Goal: Download file/media

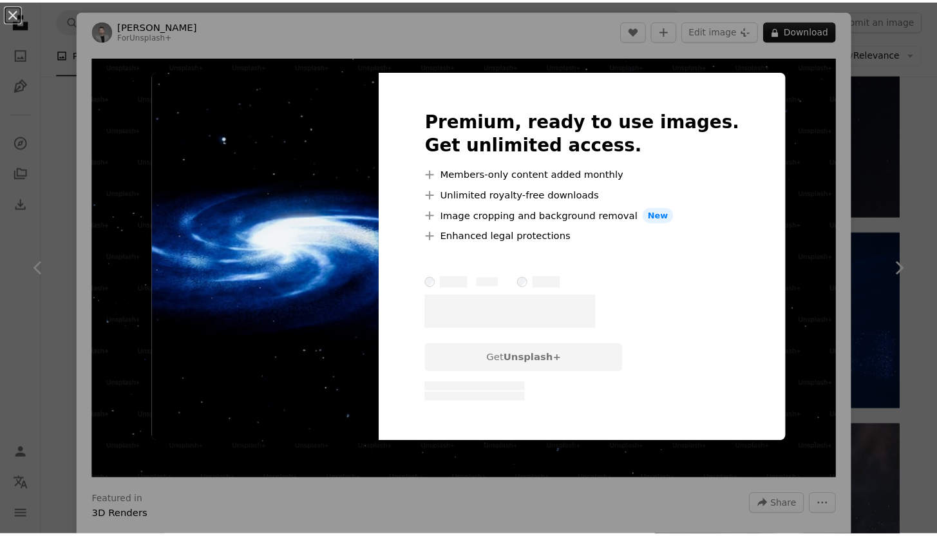
scroll to position [30177, 0]
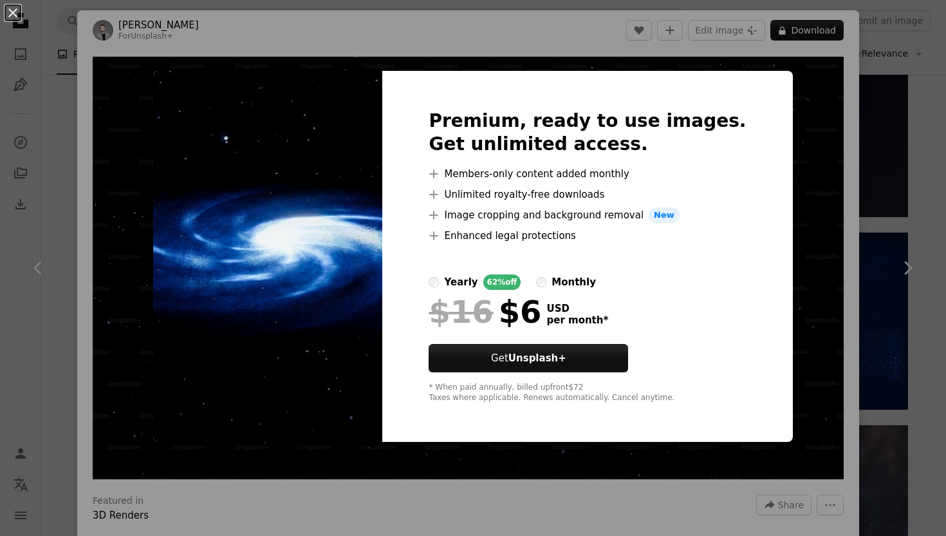
click at [770, 188] on div "An X shape Premium, ready to use images. Get unlimited access. A plus sign Memb…" at bounding box center [473, 268] width 946 height 536
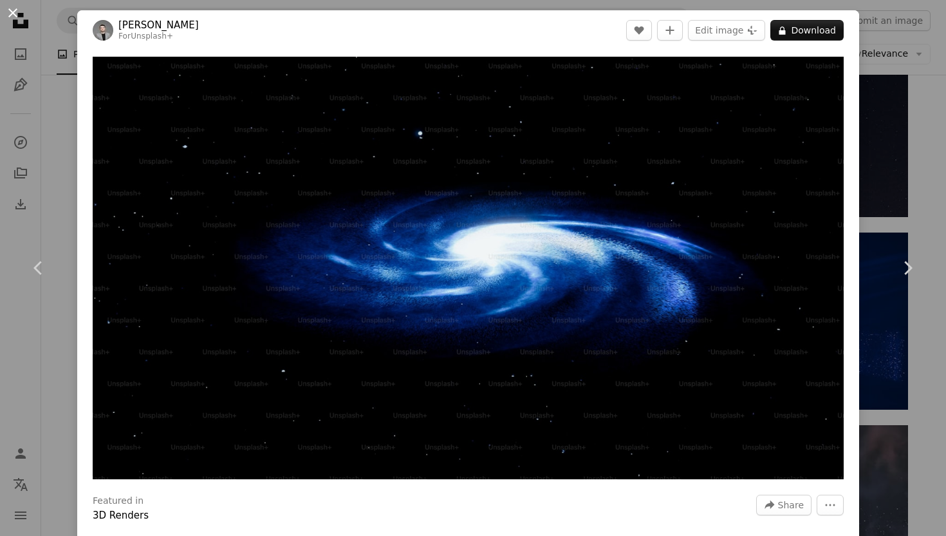
click at [7, 11] on button "An X shape" at bounding box center [12, 12] width 15 height 15
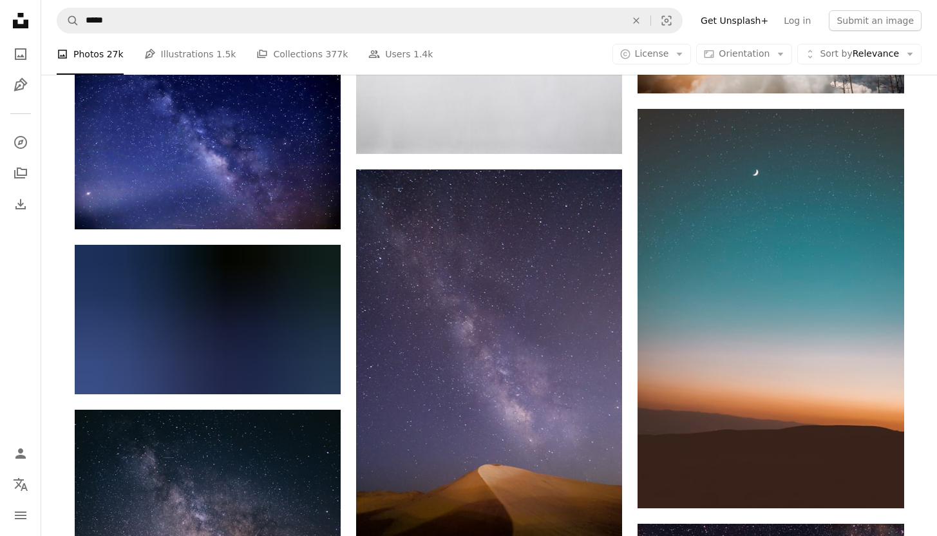
scroll to position [43221, 0]
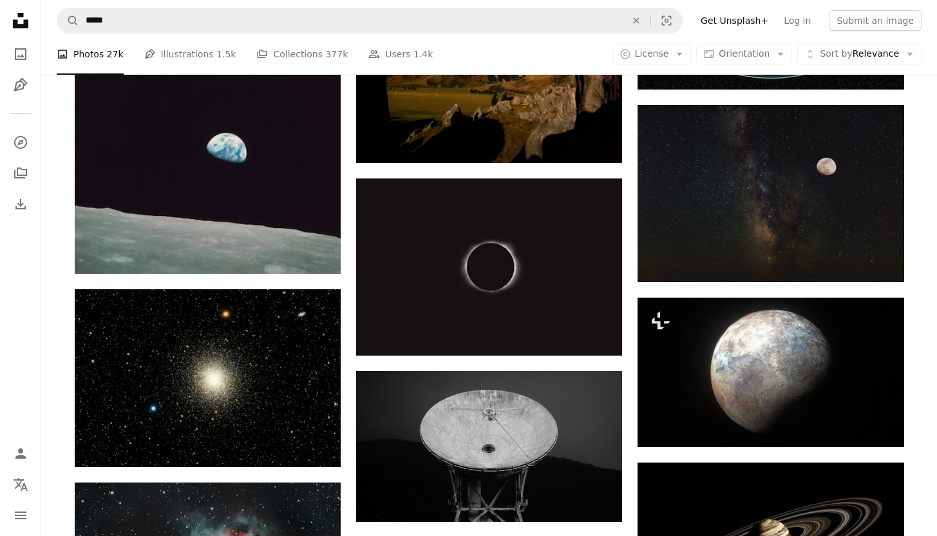
click at [0, 15] on nav "Unsplash logo Unsplash Home A photo Pen Tool A compass A stack of folders Downl…" at bounding box center [20, 268] width 41 height 536
click at [31, 20] on icon "Unsplash logo Unsplash Home" at bounding box center [21, 21] width 26 height 26
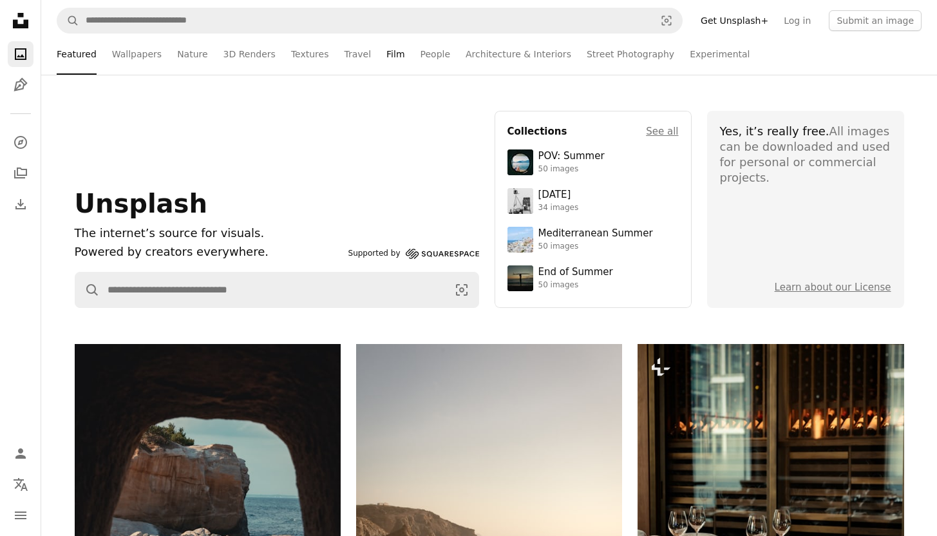
click at [386, 64] on link "Film" at bounding box center [395, 53] width 18 height 41
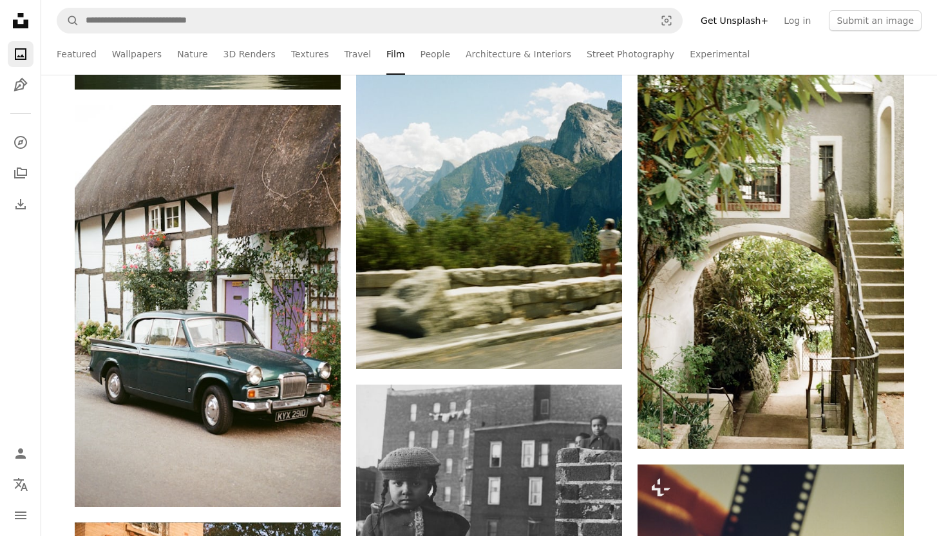
scroll to position [3149, 0]
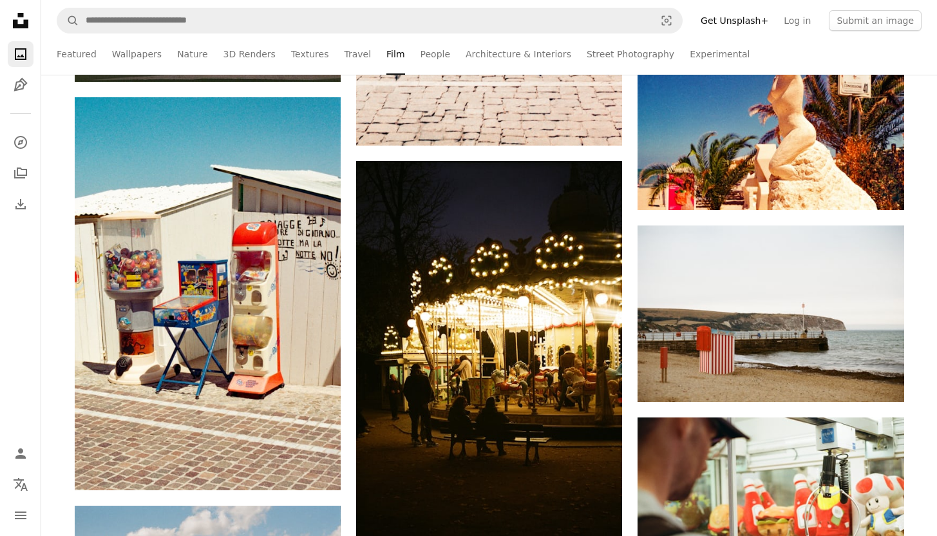
click at [362, 57] on ul "Featured Wallpapers Nature 3D Renders Textures Travel Film People Architecture …" at bounding box center [516, 53] width 809 height 41
click at [348, 57] on link "Travel" at bounding box center [357, 53] width 27 height 41
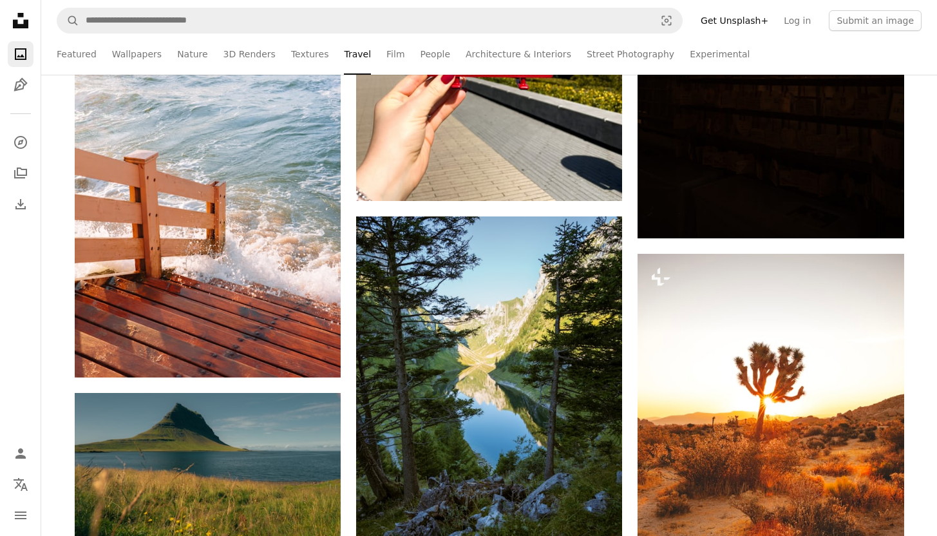
scroll to position [1736, 0]
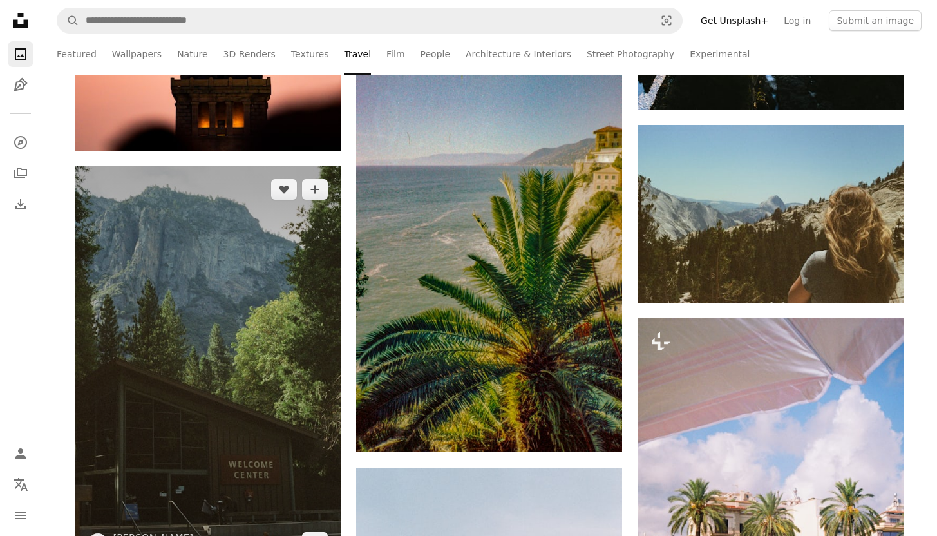
scroll to position [6292, 0]
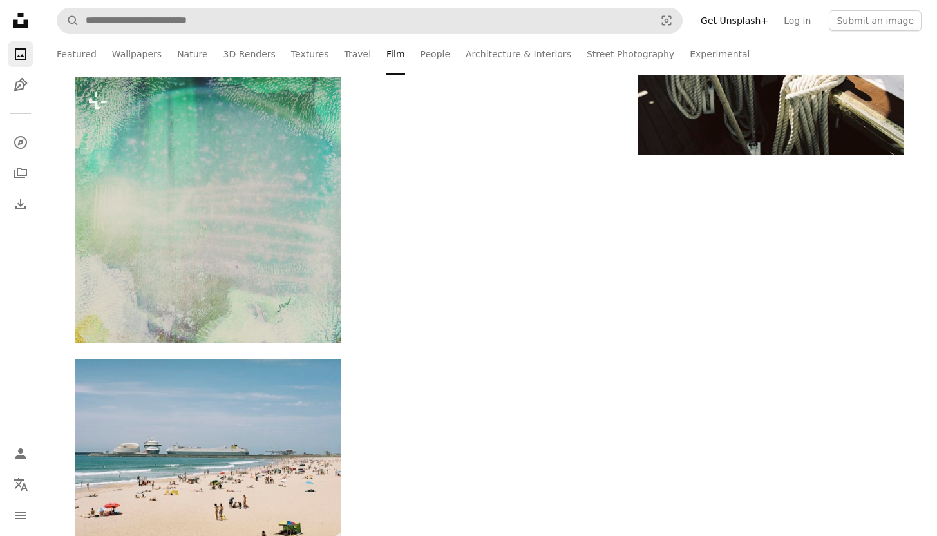
scroll to position [3149, 0]
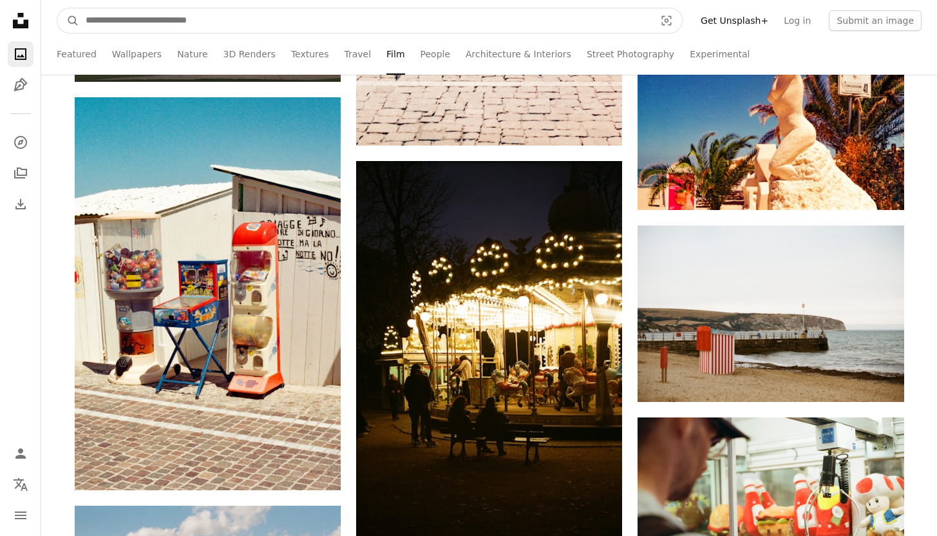
click at [122, 24] on input "Find visuals sitewide" at bounding box center [365, 20] width 572 height 24
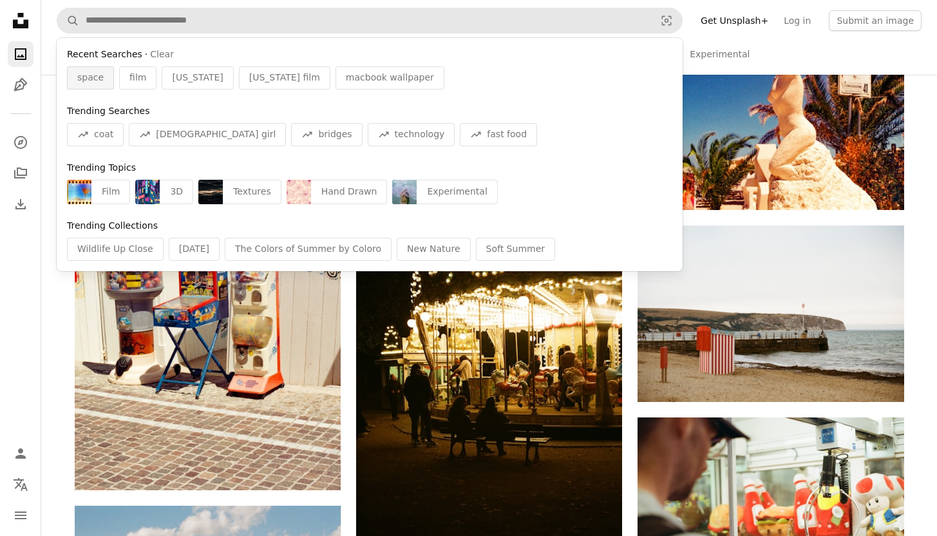
click at [97, 79] on span "space" at bounding box center [90, 77] width 26 height 13
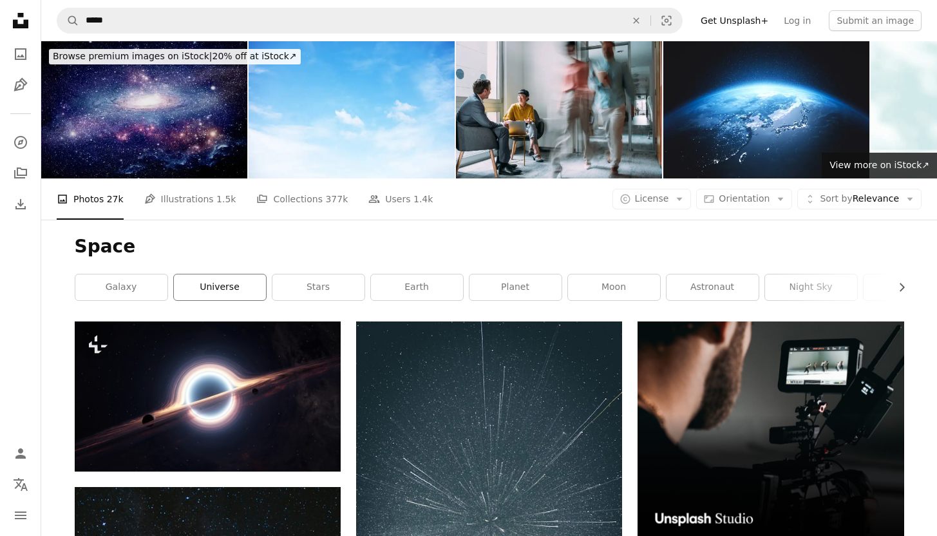
click at [229, 274] on link "universe" at bounding box center [220, 287] width 92 height 26
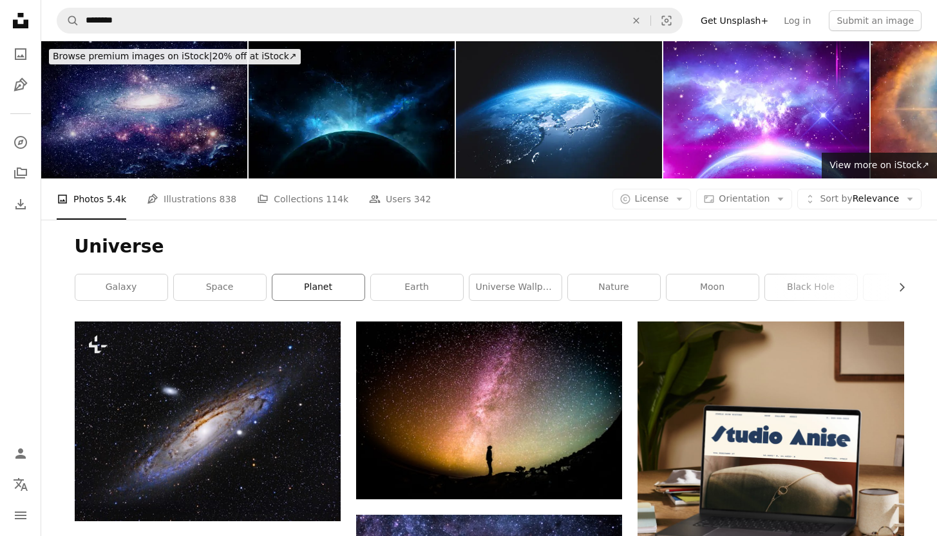
click at [311, 274] on link "planet" at bounding box center [318, 287] width 92 height 26
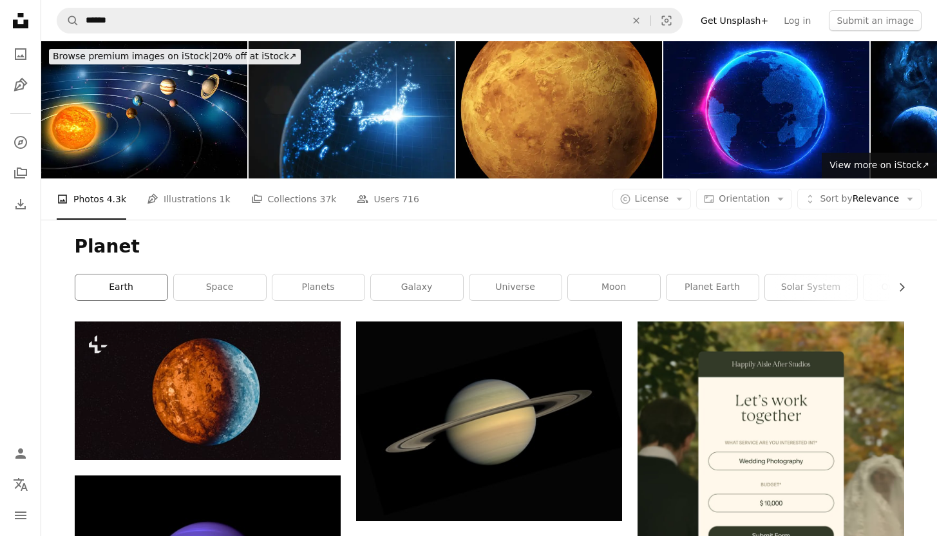
click at [118, 274] on link "earth" at bounding box center [121, 287] width 92 height 26
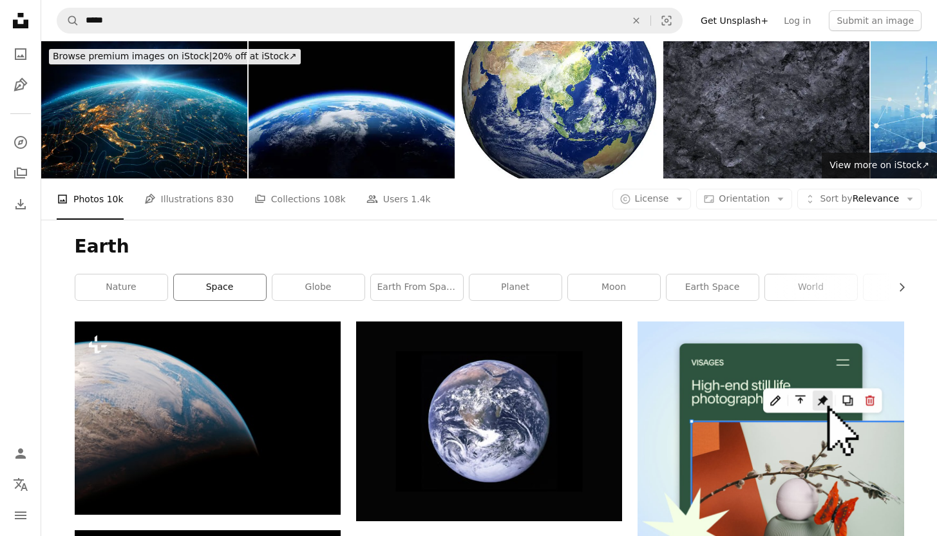
click at [245, 274] on link "space" at bounding box center [220, 287] width 92 height 26
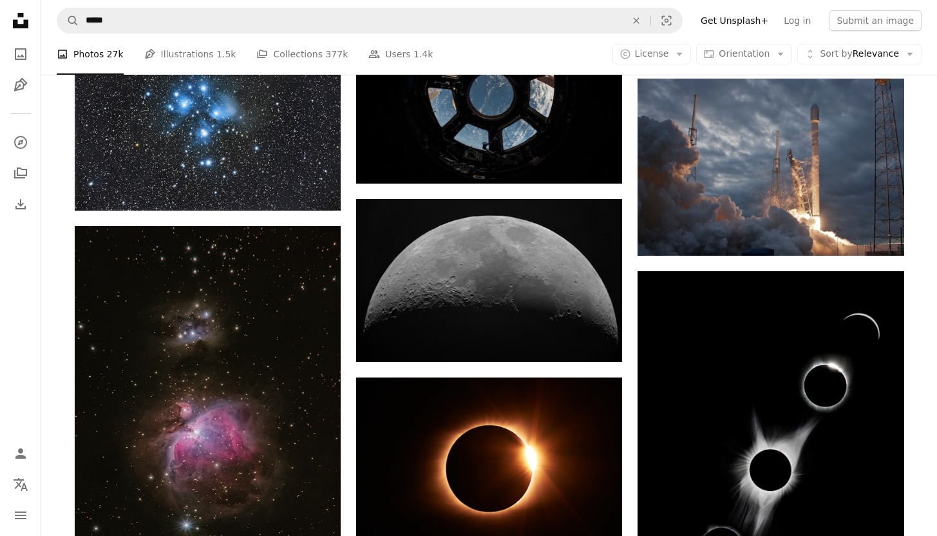
scroll to position [3875, 0]
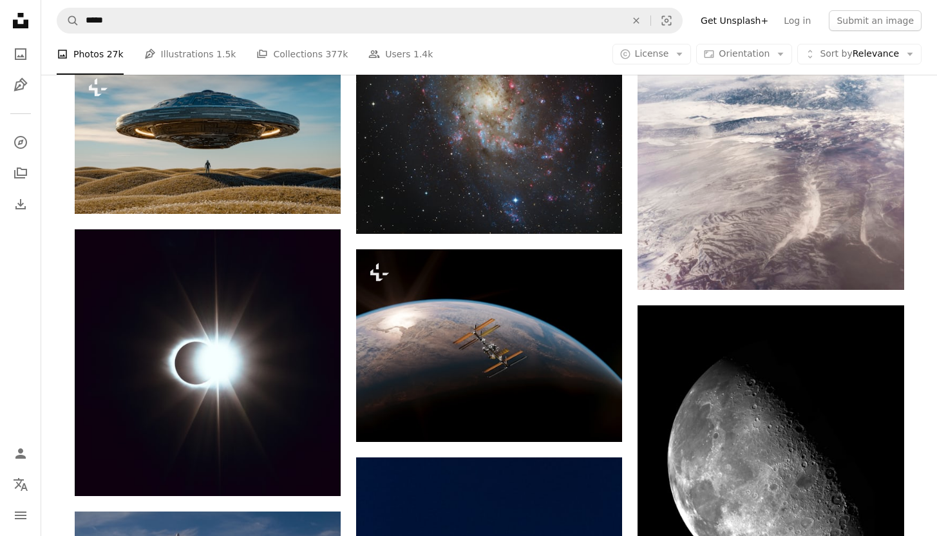
scroll to position [5775, 0]
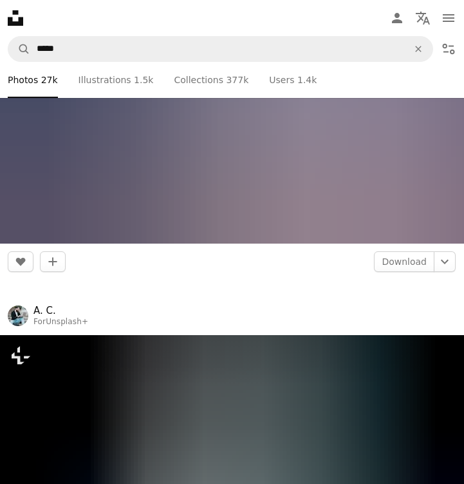
scroll to position [270265, 0]
